Goal: Information Seeking & Learning: Find specific page/section

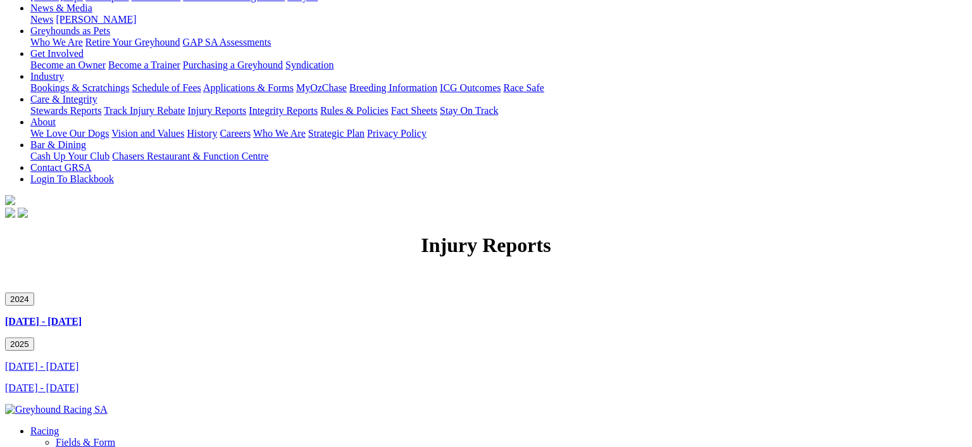
scroll to position [235, 0]
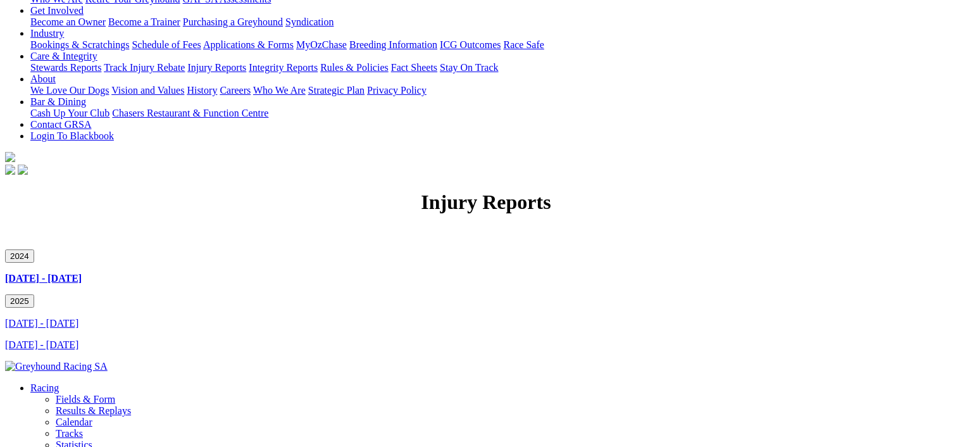
click at [78, 318] on link "[DATE] - [DATE]" at bounding box center [41, 323] width 73 height 11
